Goal: Task Accomplishment & Management: Use online tool/utility

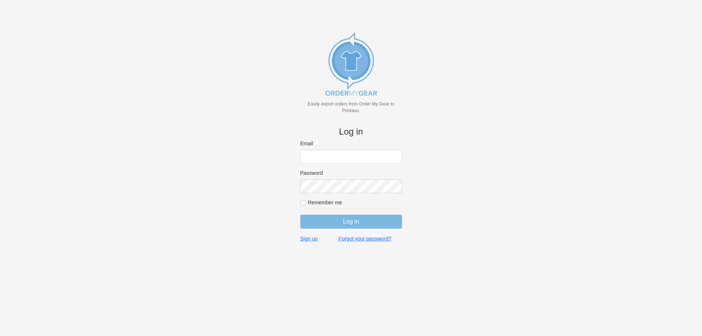
type input "purchasingsupervisor@rainbow-lettering.com"
drag, startPoint x: 355, startPoint y: 213, endPoint x: 356, endPoint y: 221, distance: 8.5
click at [356, 213] on form "Email purchasingsupervisor@rainbow-lettering.com Password Remember me Log in" at bounding box center [351, 187] width 102 height 95
click at [356, 221] on input "Log in" at bounding box center [351, 221] width 102 height 14
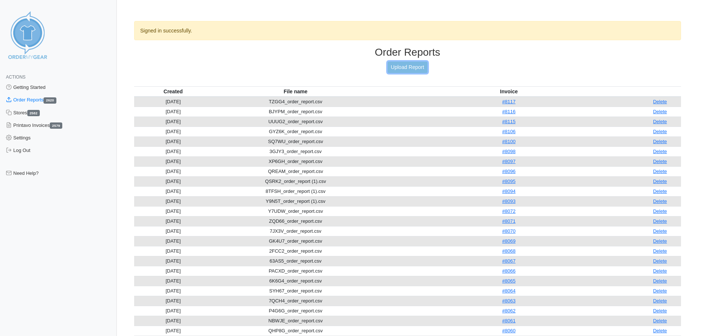
click at [412, 64] on link "Upload Report" at bounding box center [408, 67] width 40 height 11
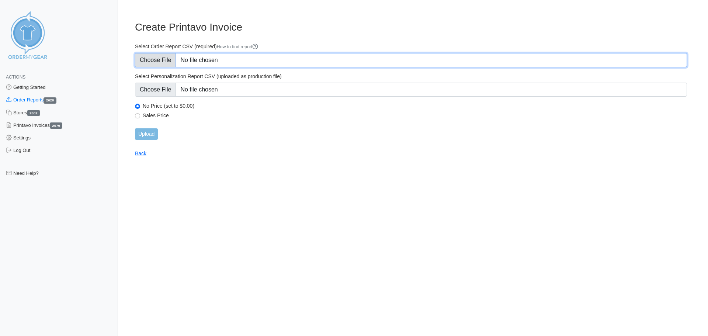
click at [176, 56] on input "Select Order Report CSV (required) How to find report" at bounding box center [411, 60] width 552 height 14
type input "C:\fakepath\NPWEY_order_report.csv"
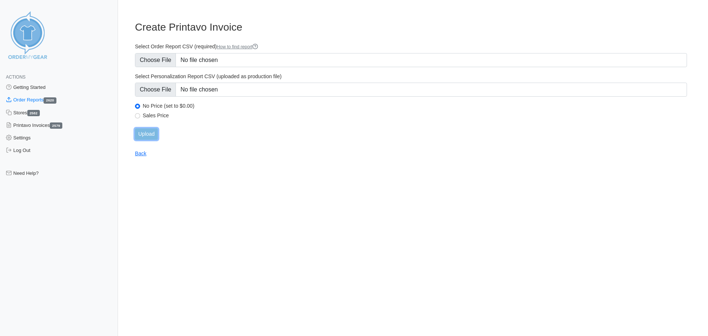
click at [156, 132] on input "Upload" at bounding box center [146, 133] width 23 height 11
